Goal: Information Seeking & Learning: Learn about a topic

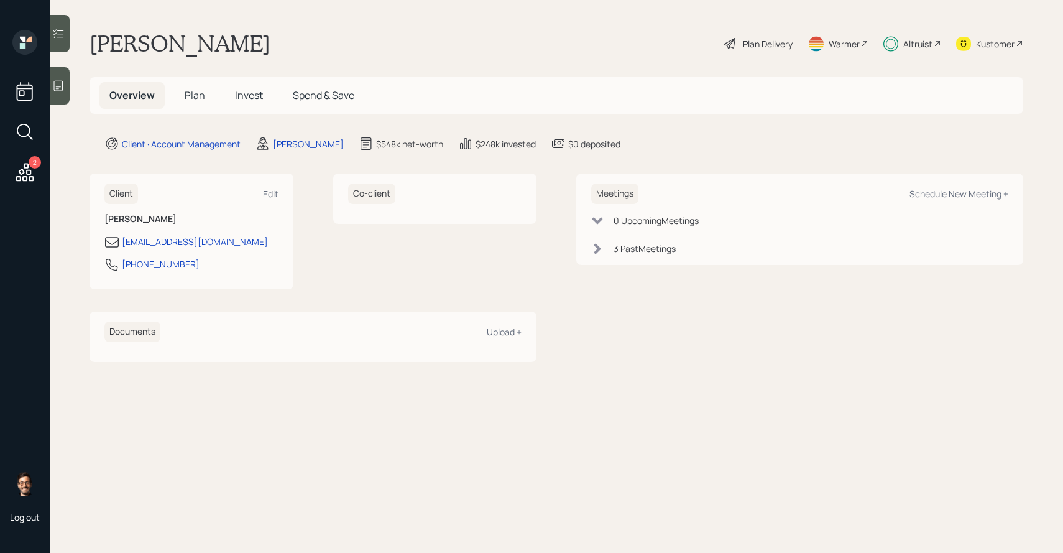
click at [254, 93] on span "Invest" at bounding box center [249, 95] width 28 height 14
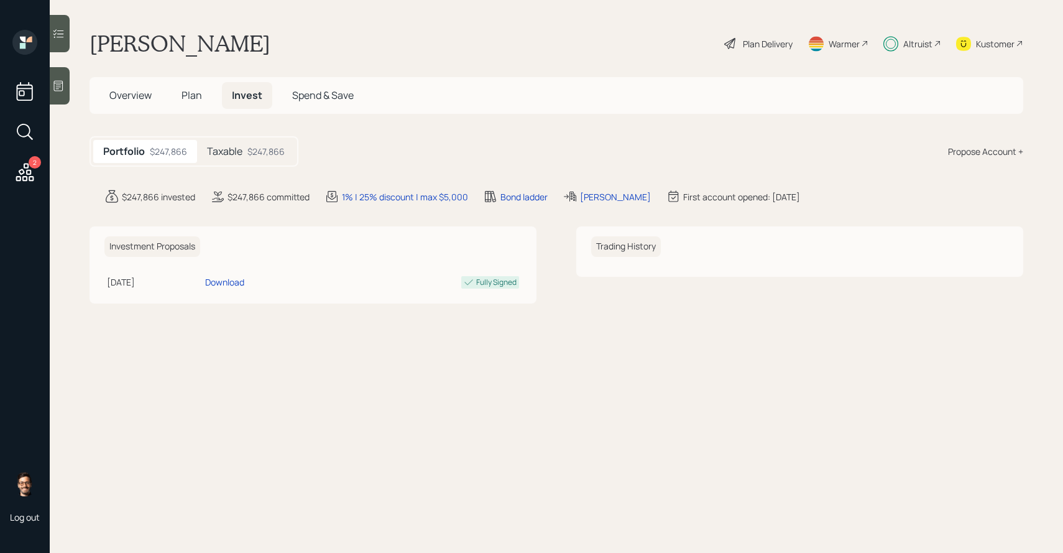
click at [246, 151] on div "Taxable $247,866" at bounding box center [246, 151] width 98 height 23
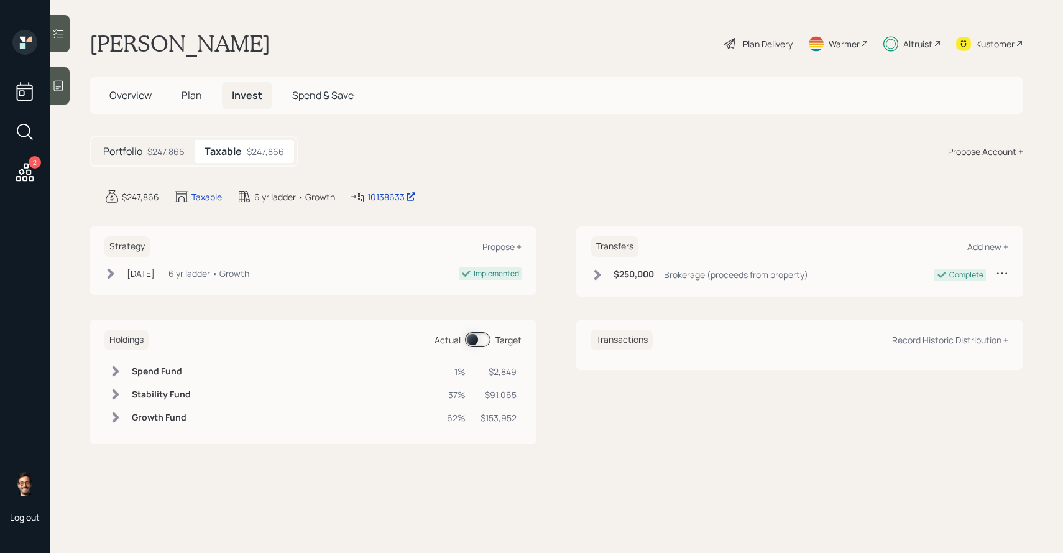
click at [196, 99] on span "Plan" at bounding box center [192, 95] width 21 height 14
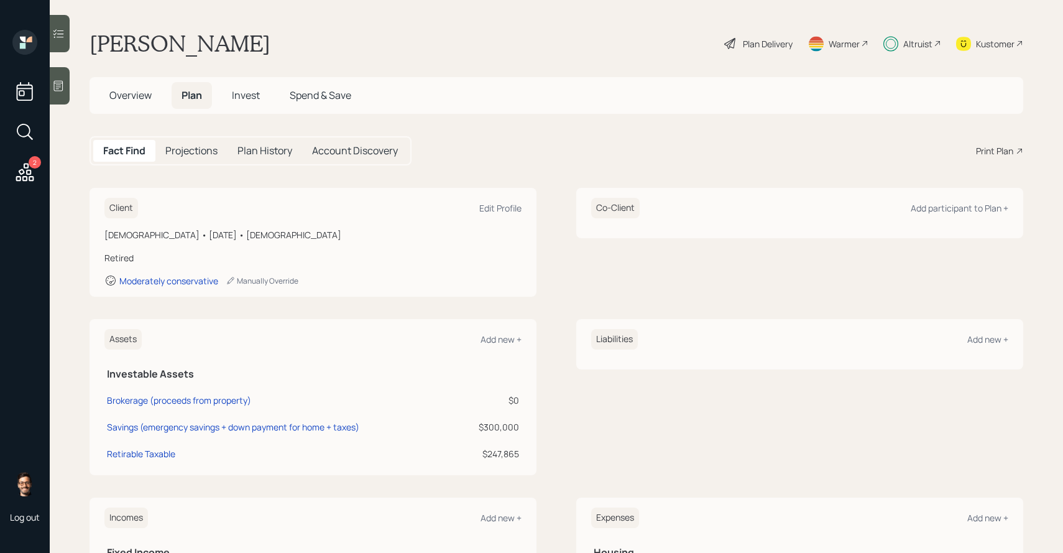
click at [191, 145] on h5 "Projections" at bounding box center [191, 151] width 52 height 12
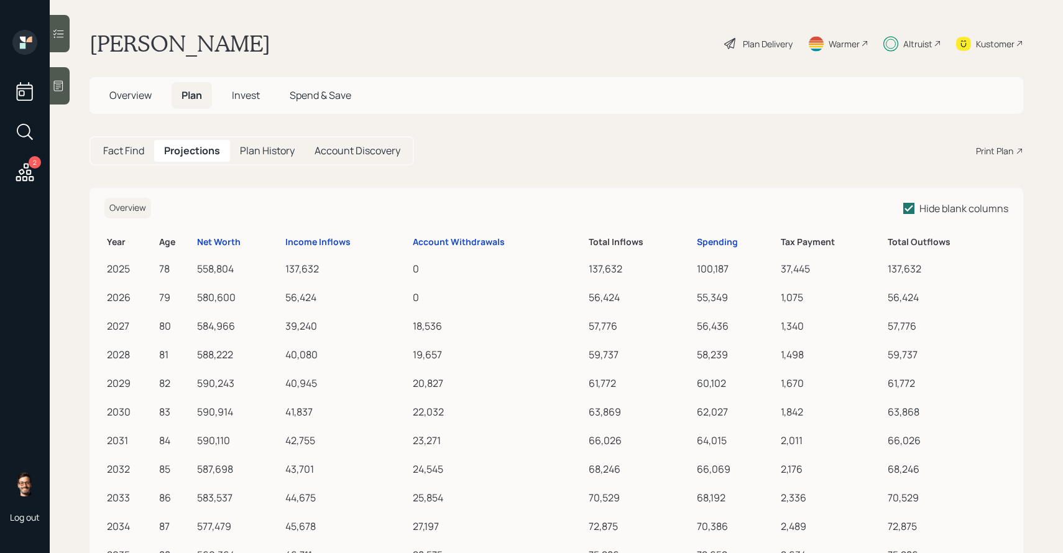
click at [140, 154] on h5 "Fact Find" at bounding box center [123, 151] width 41 height 12
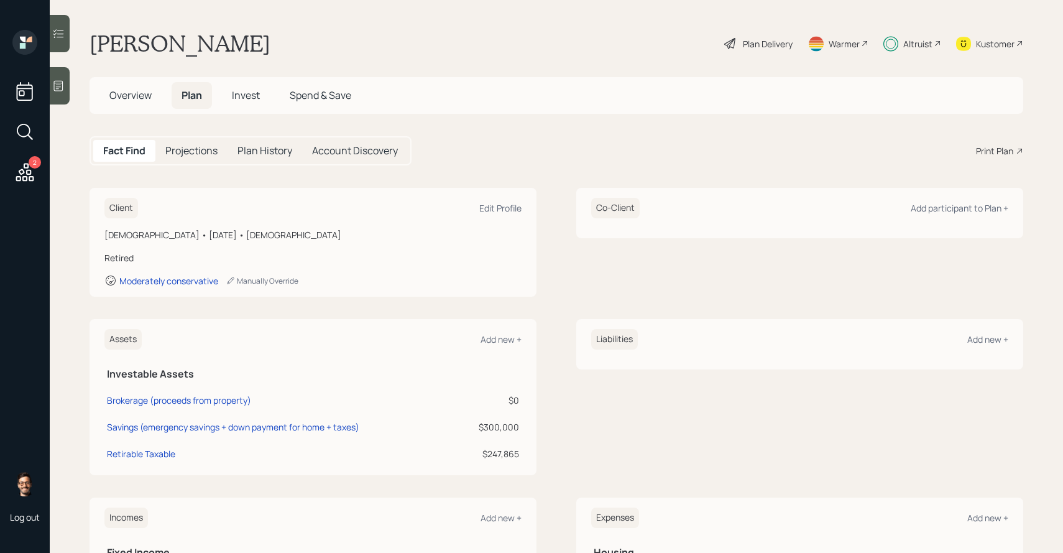
click at [188, 157] on h5 "Projections" at bounding box center [191, 151] width 52 height 12
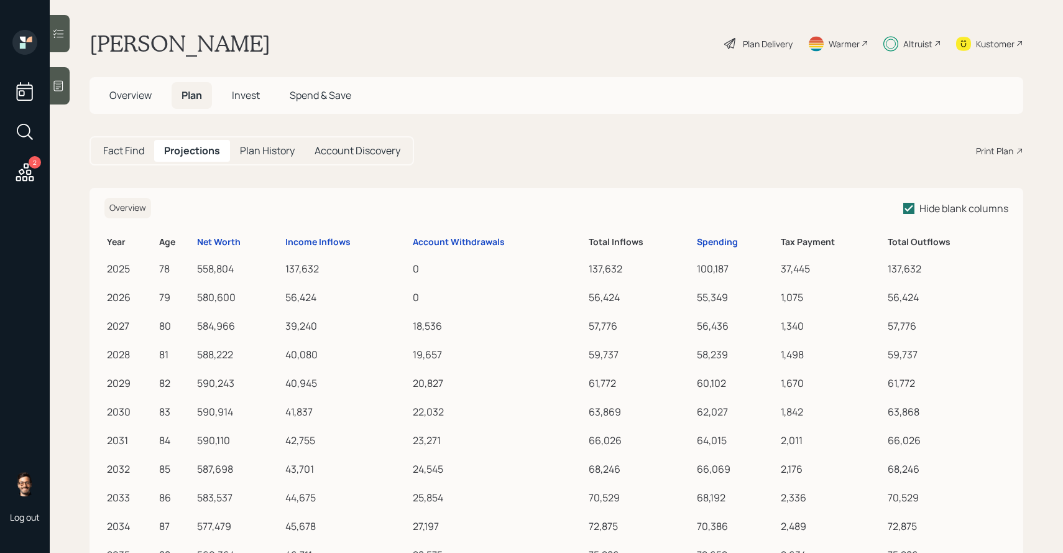
click at [135, 148] on h5 "Fact Find" at bounding box center [123, 151] width 41 height 12
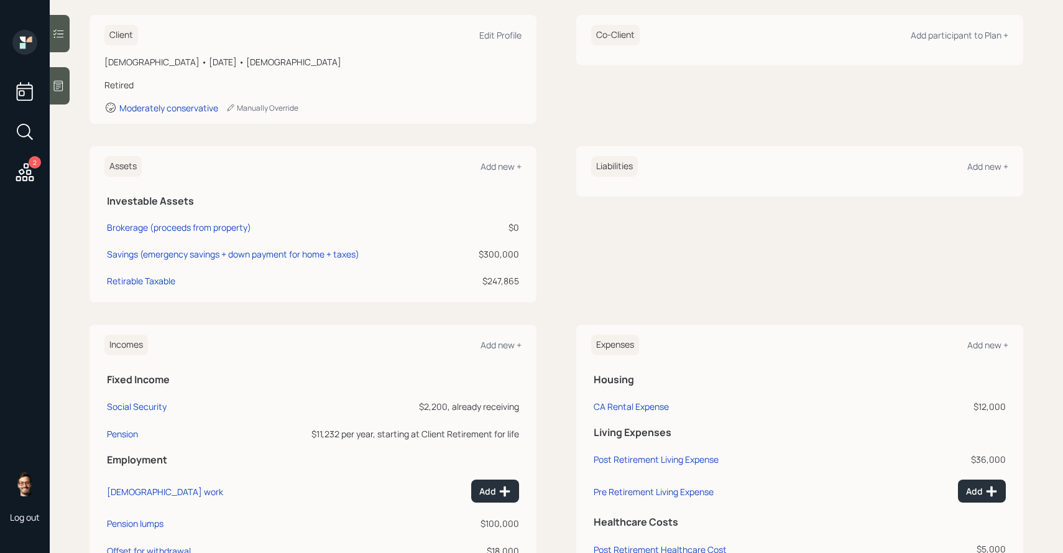
scroll to position [175, 0]
